Goal: Complete application form

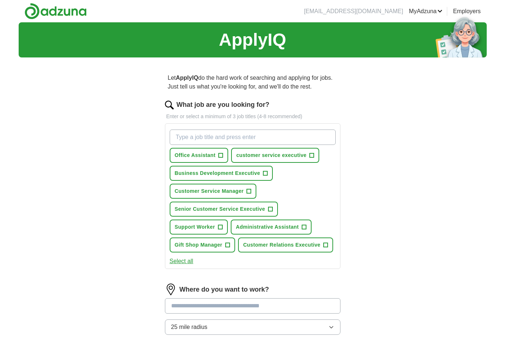
scroll to position [1, 0]
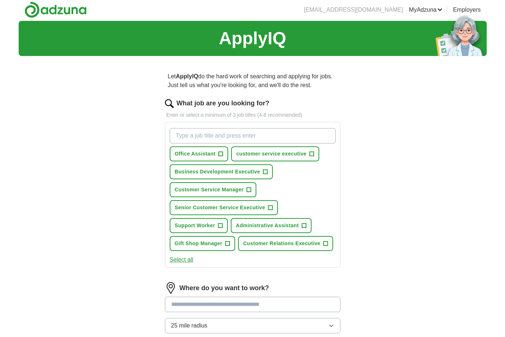
click at [220, 153] on span "+" at bounding box center [221, 154] width 4 height 6
click at [310, 151] on span "+" at bounding box center [312, 154] width 4 height 6
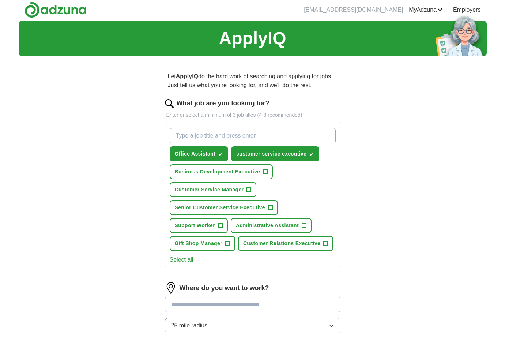
click at [0, 0] on span "×" at bounding box center [0, 0] width 0 height 0
click at [325, 241] on span "+" at bounding box center [326, 244] width 4 height 6
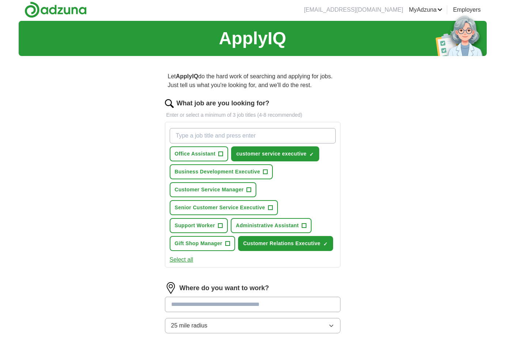
click at [302, 223] on span "+" at bounding box center [304, 226] width 4 height 6
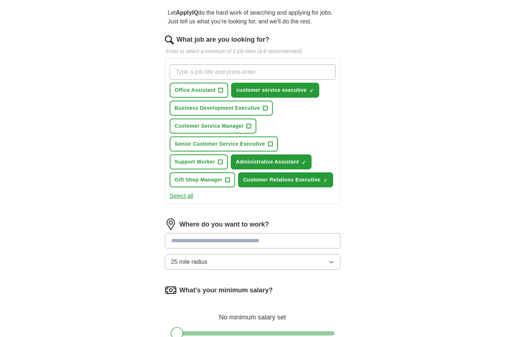
scroll to position [73, 0]
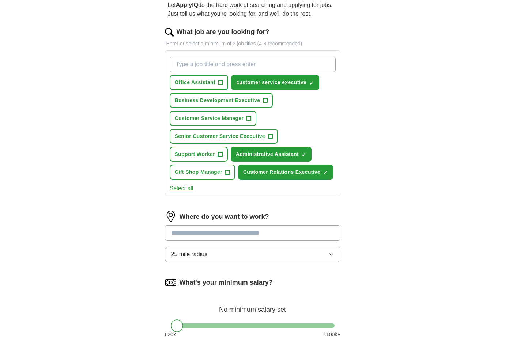
click at [273, 225] on input at bounding box center [253, 232] width 176 height 15
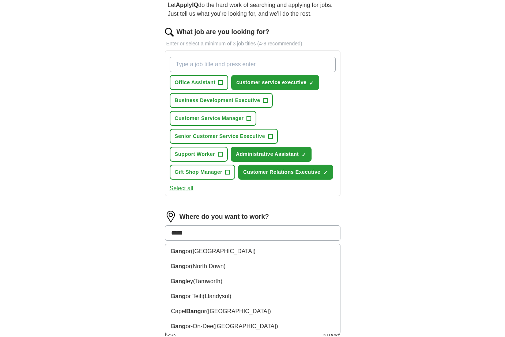
type input "******"
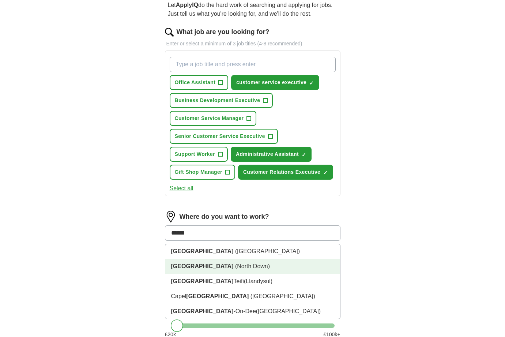
click at [287, 259] on li "[GEOGRAPHIC_DATA] ([GEOGRAPHIC_DATA])" at bounding box center [252, 266] width 175 height 15
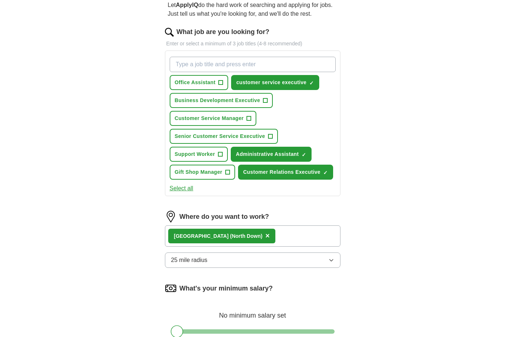
click at [332, 257] on icon "button" at bounding box center [332, 260] width 6 height 6
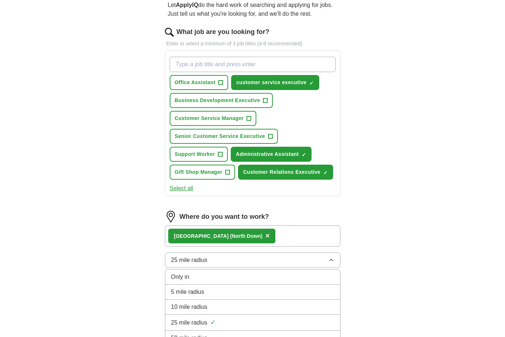
click at [390, 273] on div "ApplyIQ Let ApplyIQ do the hard work of searching and applying for jobs. Just t…" at bounding box center [253, 173] width 468 height 448
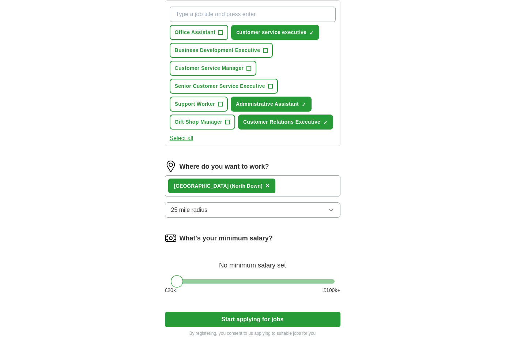
scroll to position [135, 0]
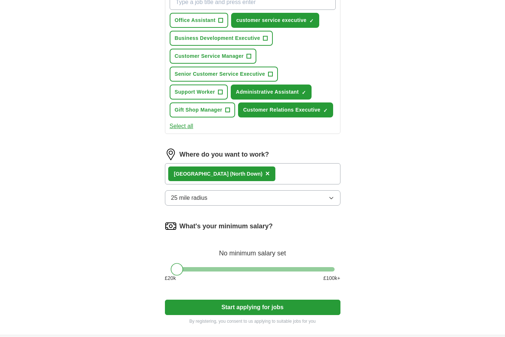
click at [284, 300] on button "Start applying for jobs" at bounding box center [253, 307] width 176 height 15
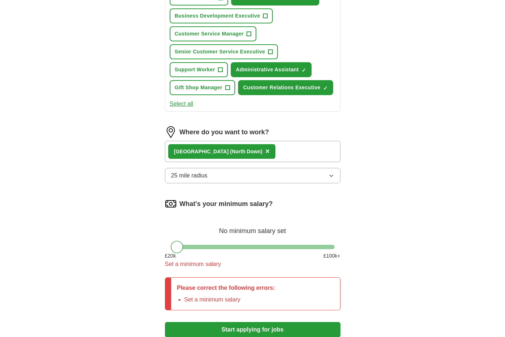
scroll to position [171, 0]
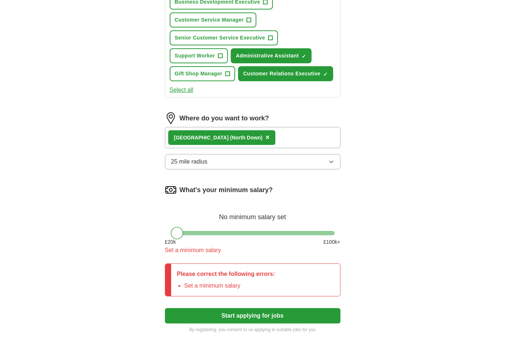
click at [223, 231] on div at bounding box center [253, 233] width 164 height 4
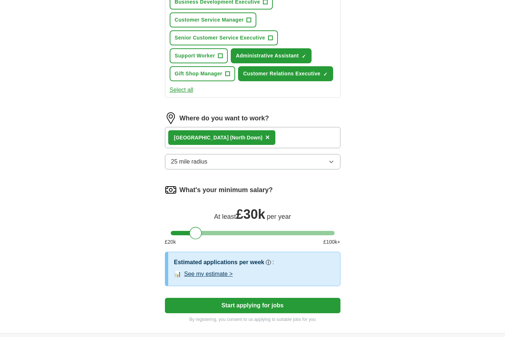
click at [195, 231] on div at bounding box center [253, 233] width 164 height 4
click at [185, 231] on div at bounding box center [253, 233] width 164 height 4
click at [179, 227] on div at bounding box center [184, 233] width 12 height 12
click at [177, 231] on div at bounding box center [253, 233] width 164 height 4
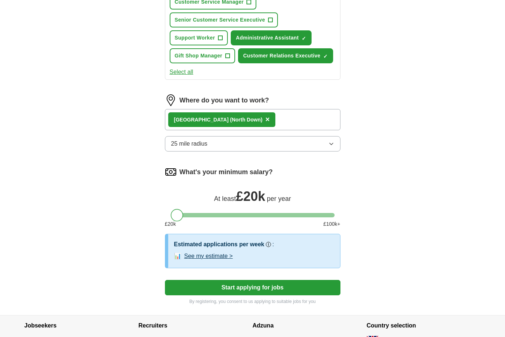
scroll to position [201, 0]
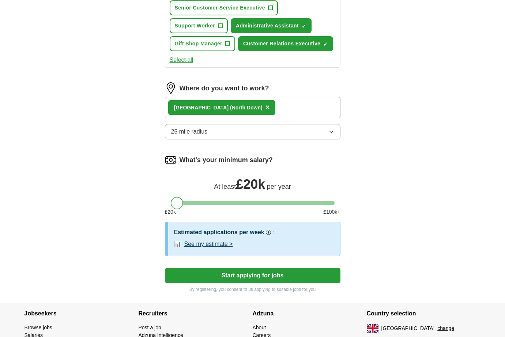
click at [246, 268] on button "Start applying for jobs" at bounding box center [253, 275] width 176 height 15
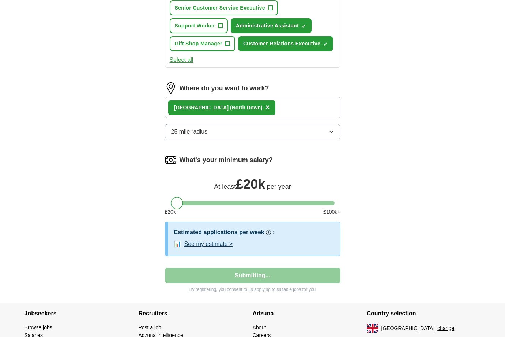
select select "**"
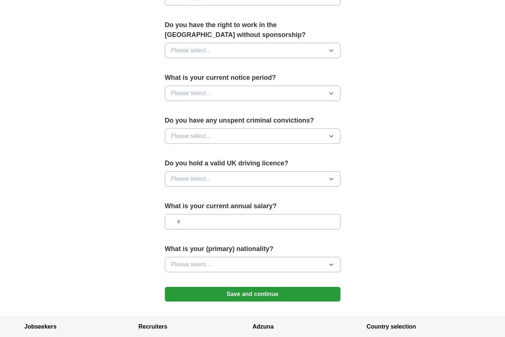
scroll to position [423, 0]
